Goal: Task Accomplishment & Management: Complete application form

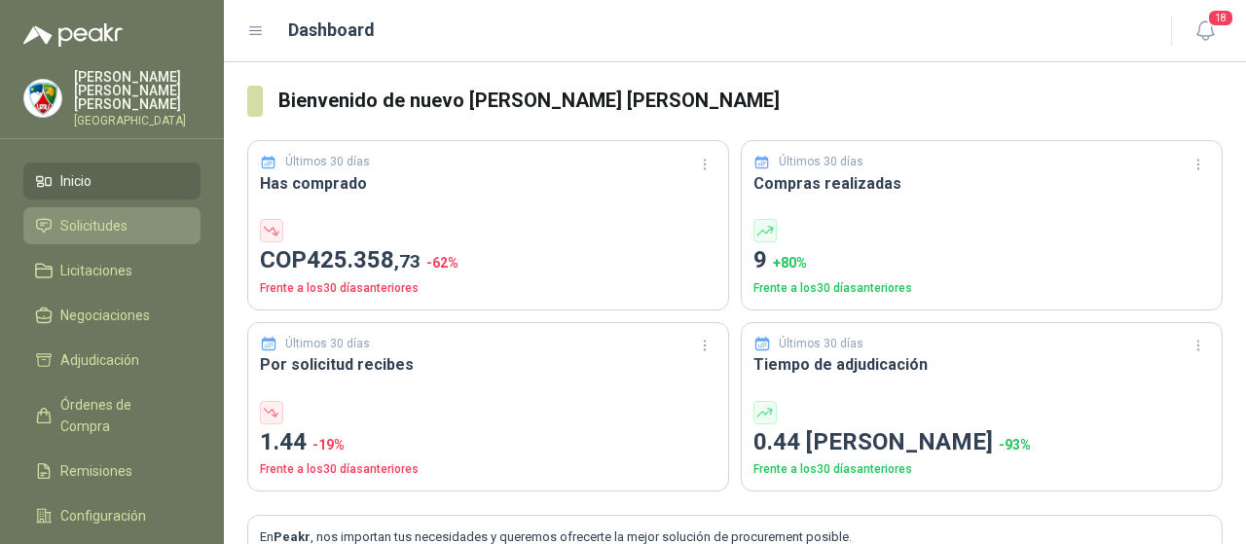
click at [94, 216] on span "Solicitudes" at bounding box center [93, 225] width 67 height 21
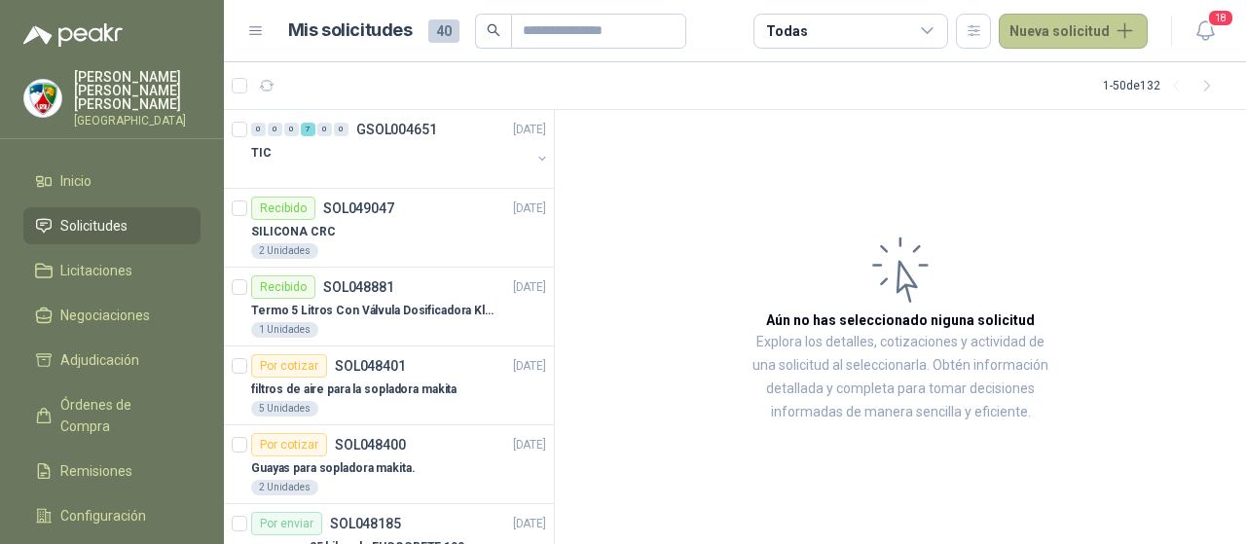
click at [1049, 35] on button "Nueva solicitud" at bounding box center [1073, 31] width 149 height 35
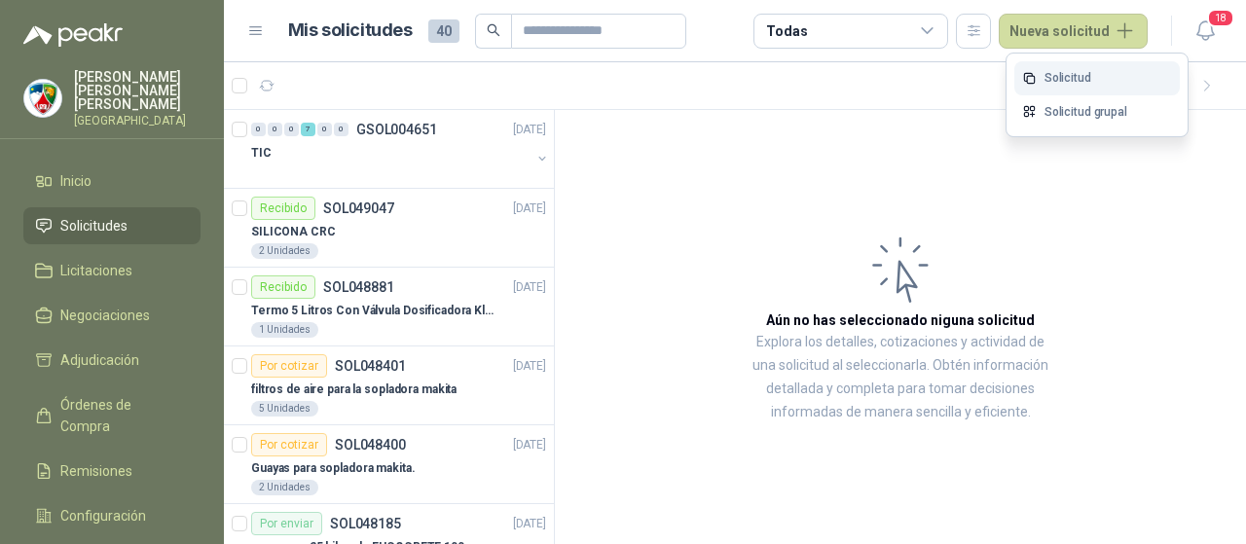
click at [1059, 67] on link "Solicitud" at bounding box center [1098, 78] width 166 height 34
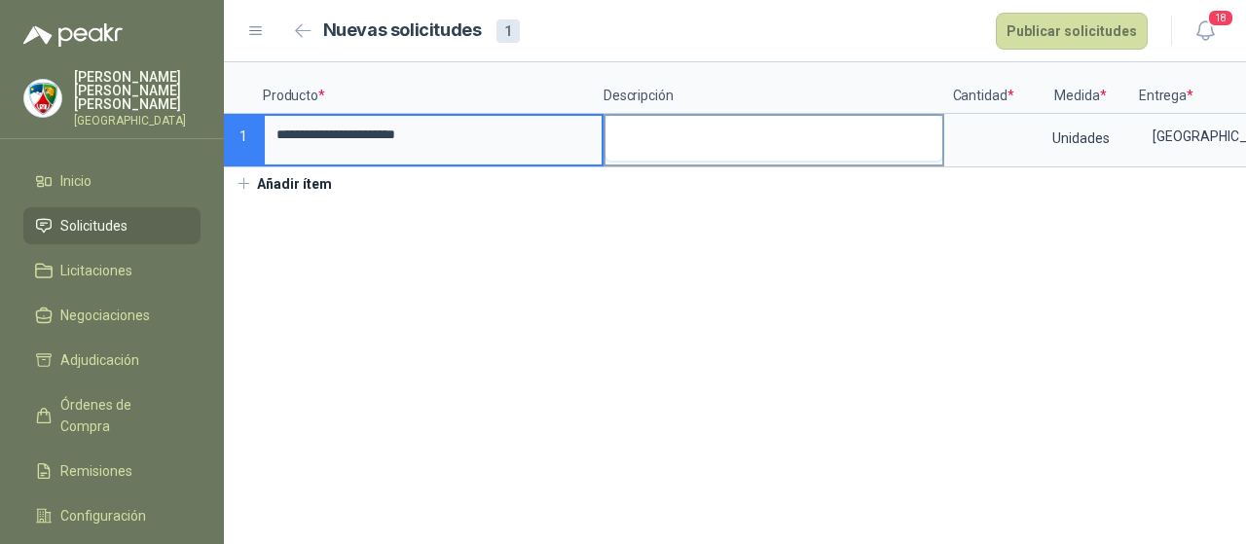
click at [682, 157] on textarea at bounding box center [774, 138] width 337 height 45
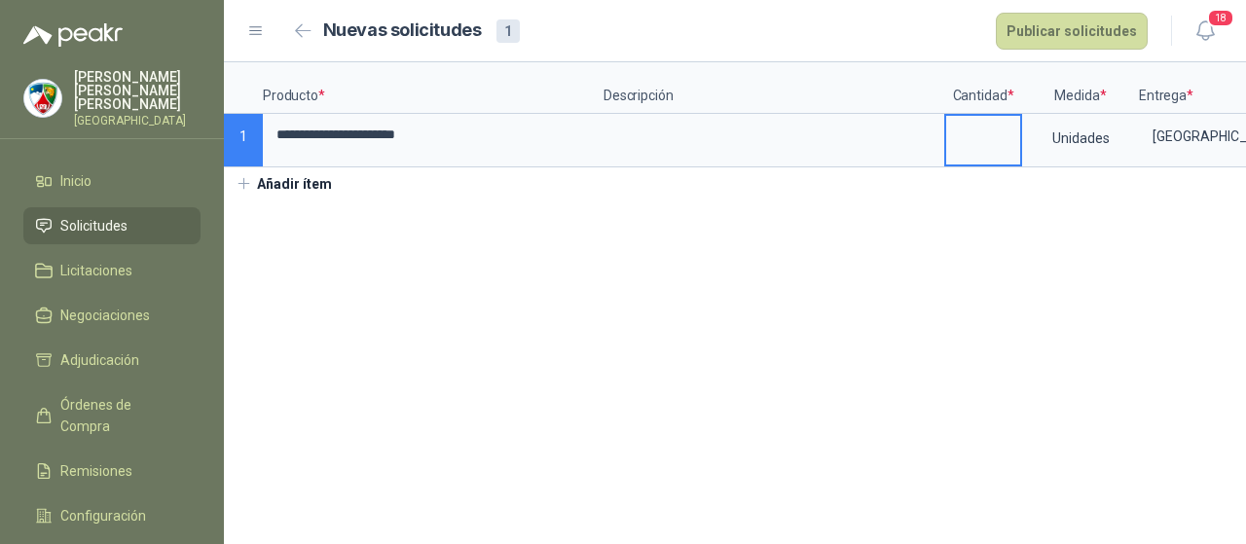
click at [976, 142] on input at bounding box center [983, 135] width 74 height 38
type input "*"
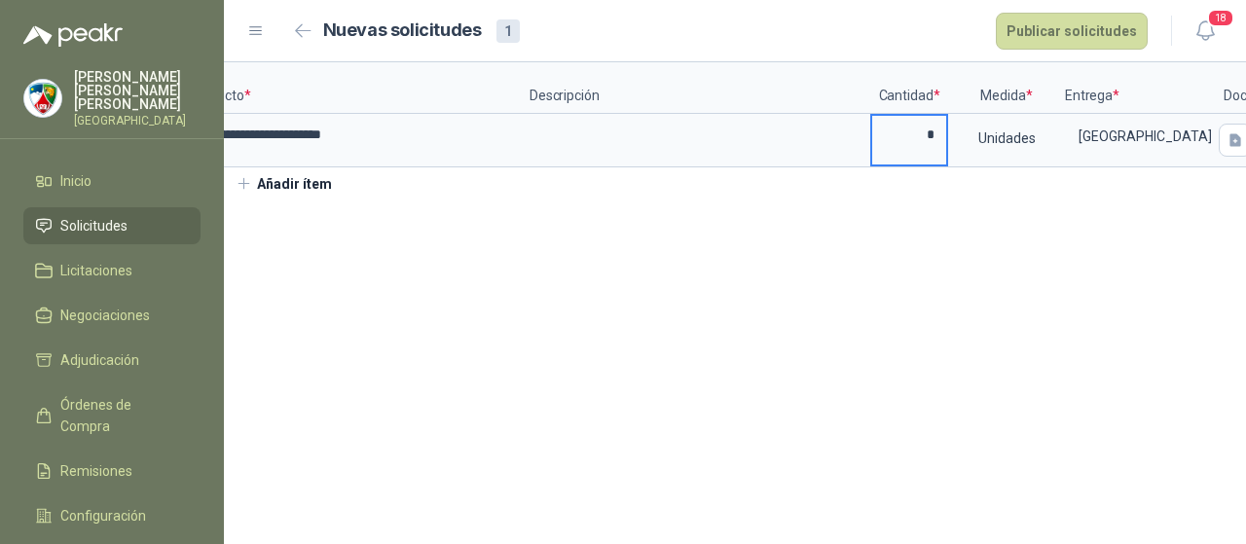
scroll to position [0, 76]
click at [1223, 155] on button "button" at bounding box center [1233, 140] width 33 height 33
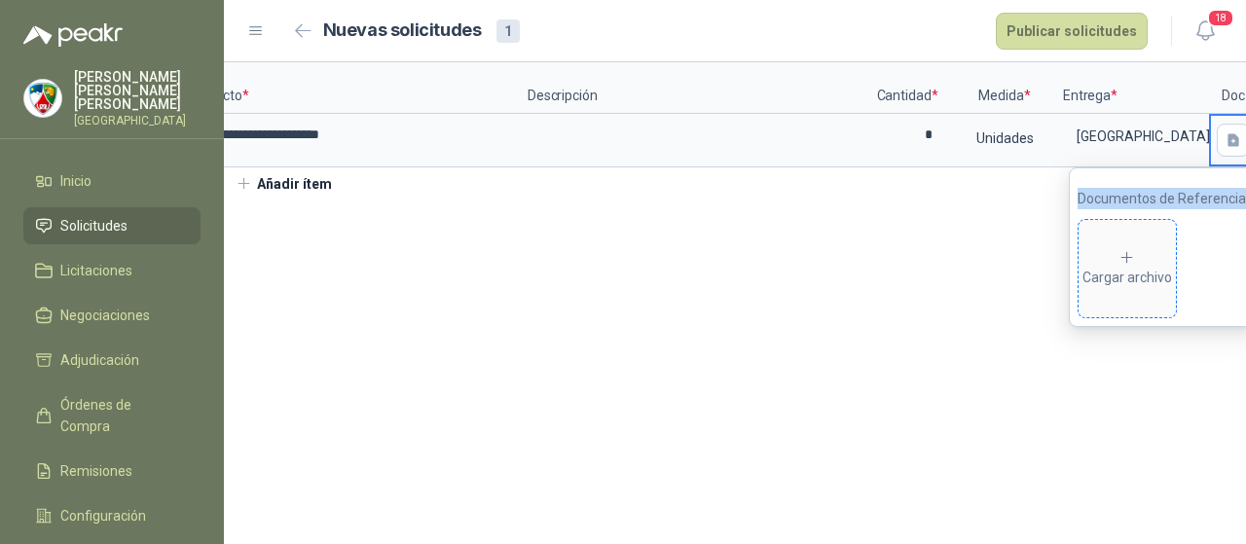
click at [1130, 260] on icon at bounding box center [1128, 258] width 18 height 18
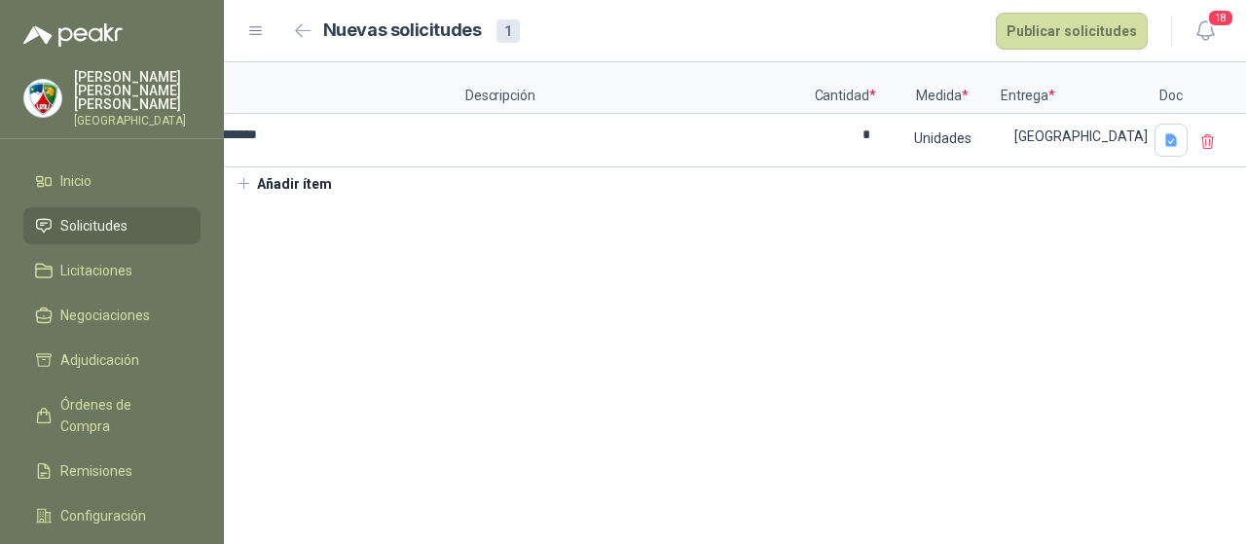
scroll to position [0, 0]
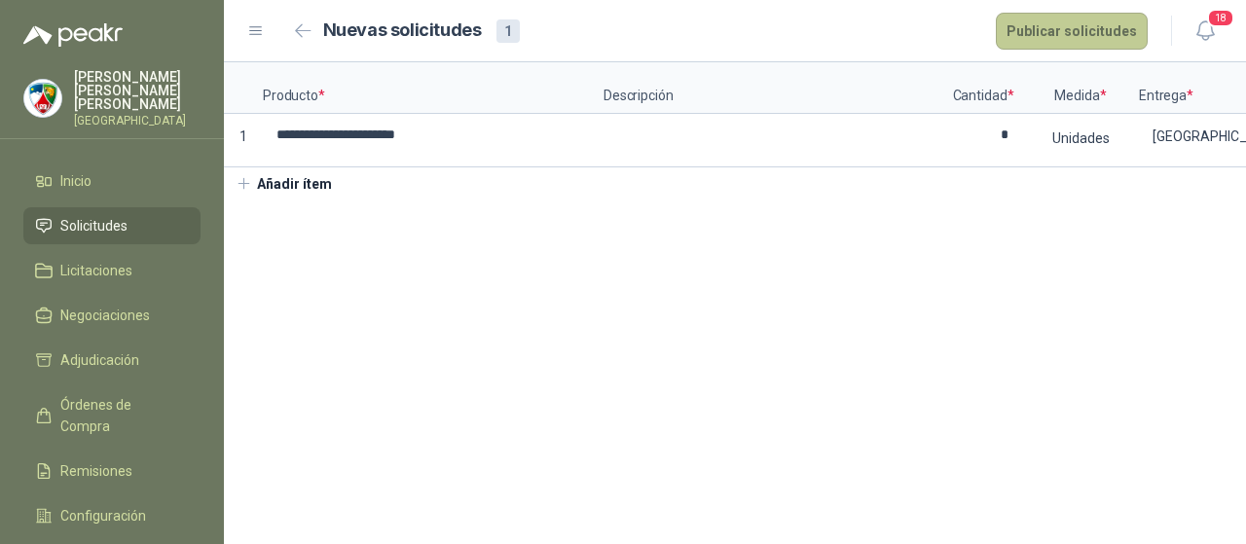
click at [1065, 40] on button "Publicar solicitudes" at bounding box center [1072, 31] width 152 height 37
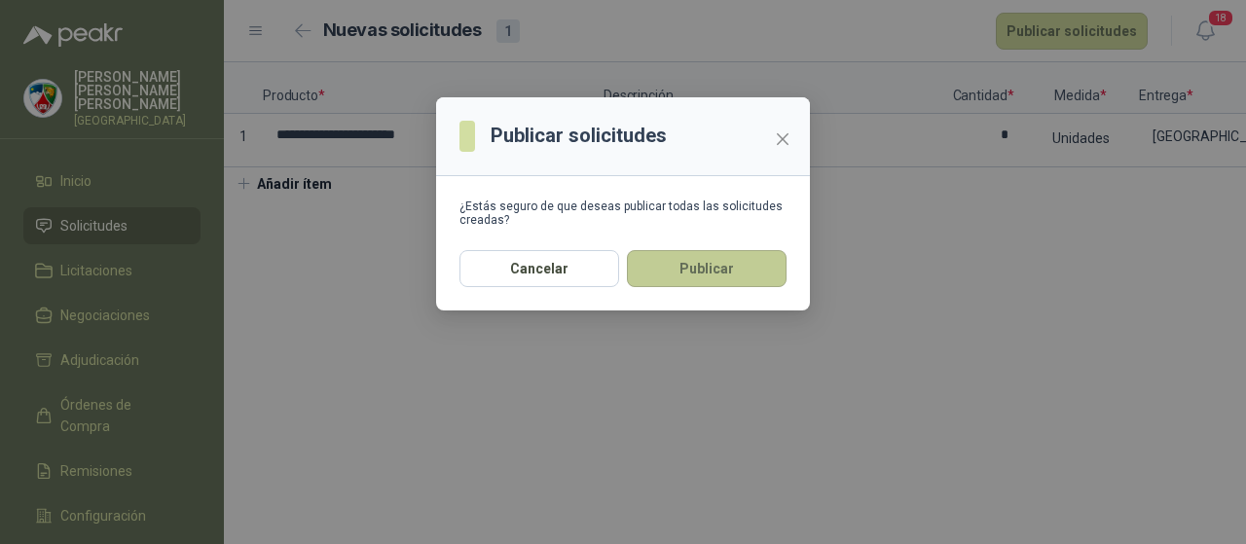
click at [737, 264] on button "Publicar" at bounding box center [707, 268] width 160 height 37
